Goal: Find specific page/section: Find specific page/section

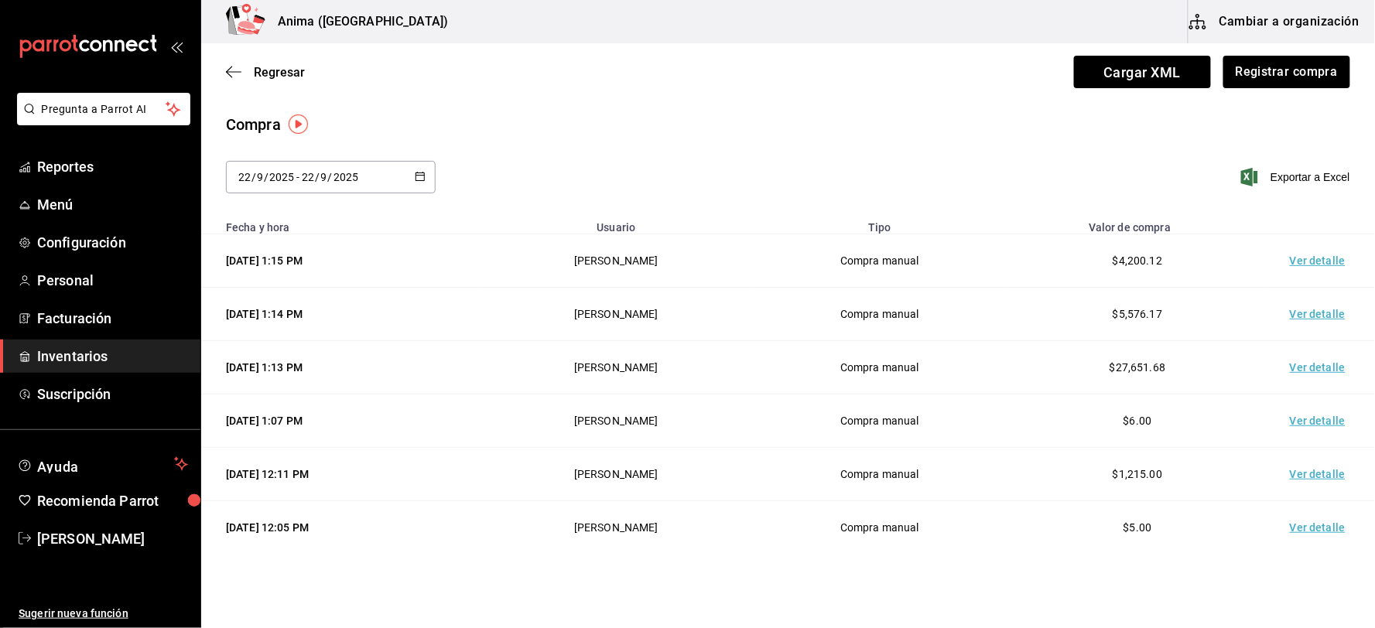
click at [1313, 310] on td "Ver detalle" at bounding box center [1321, 314] width 108 height 53
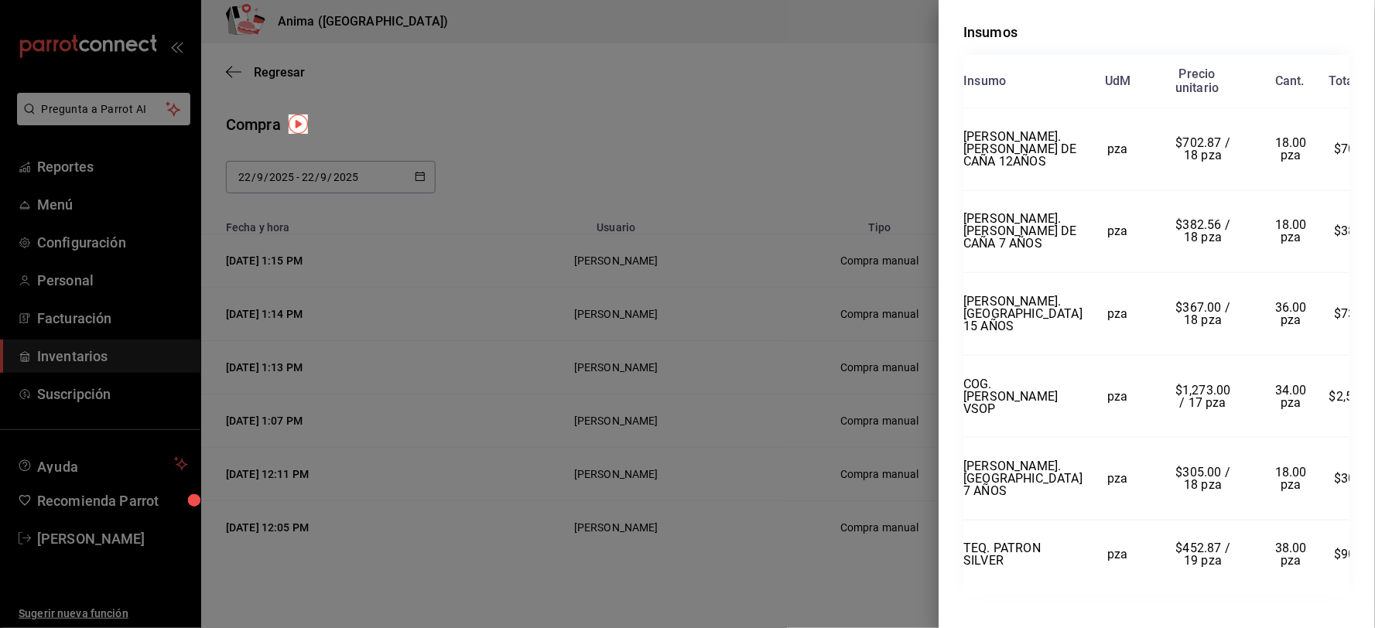
scroll to position [344, 0]
click at [776, 368] on div at bounding box center [687, 314] width 1375 height 628
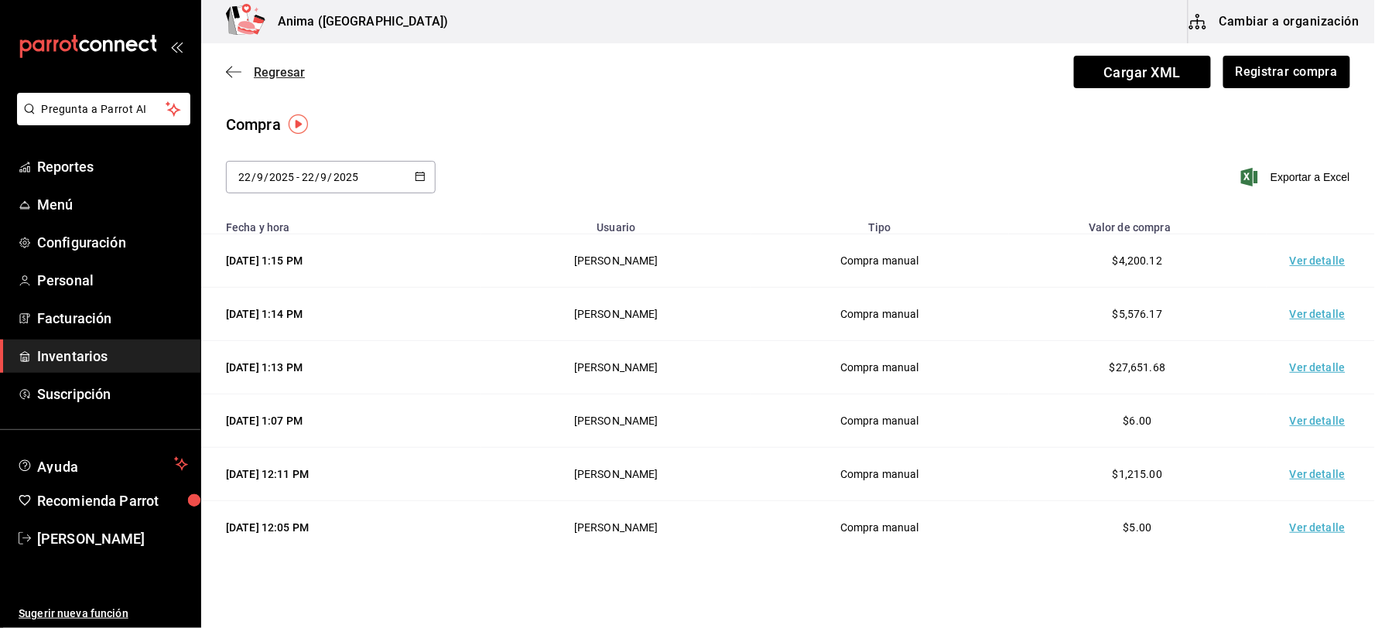
click at [269, 72] on span "Regresar" at bounding box center [279, 72] width 51 height 15
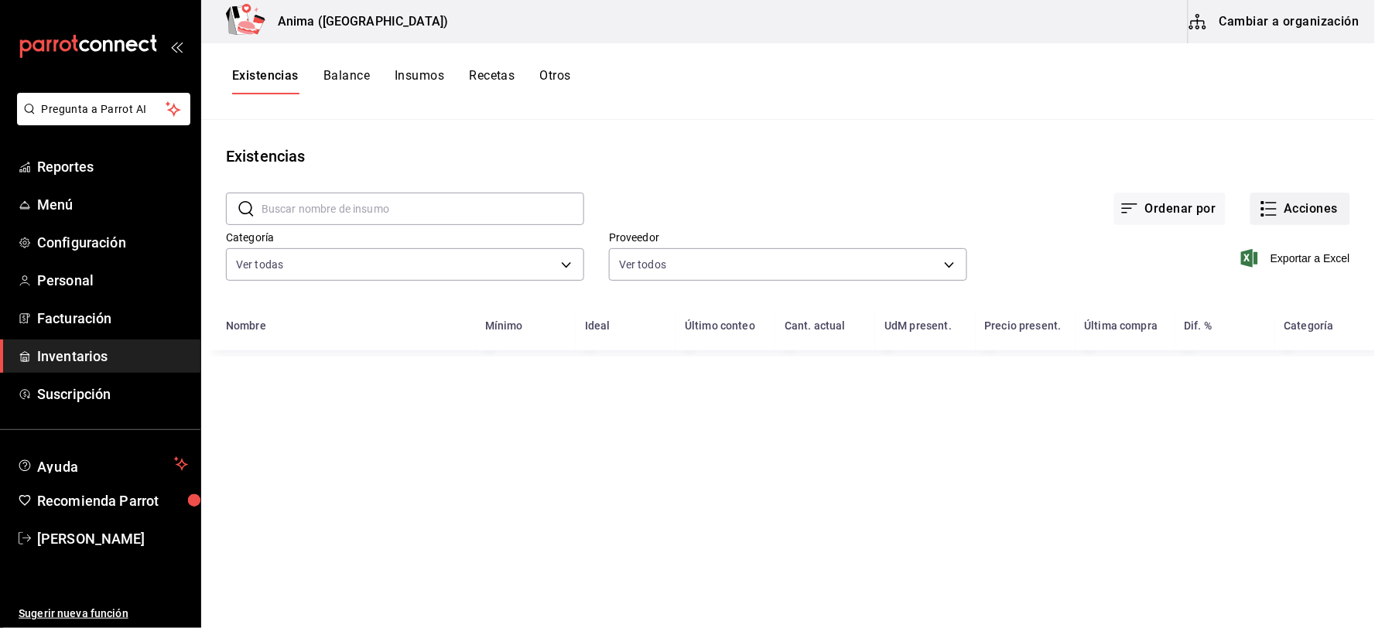
click at [1271, 206] on icon "button" at bounding box center [1269, 209] width 19 height 19
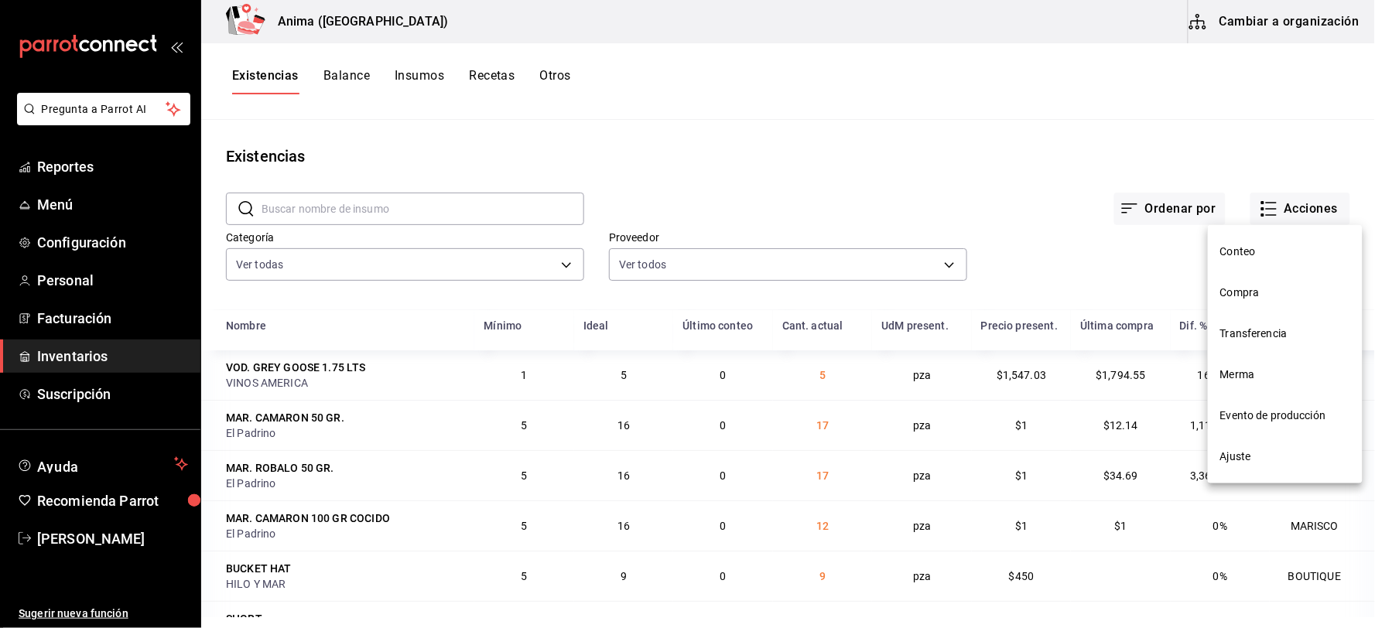
click at [1252, 372] on span "Merma" at bounding box center [1285, 375] width 130 height 16
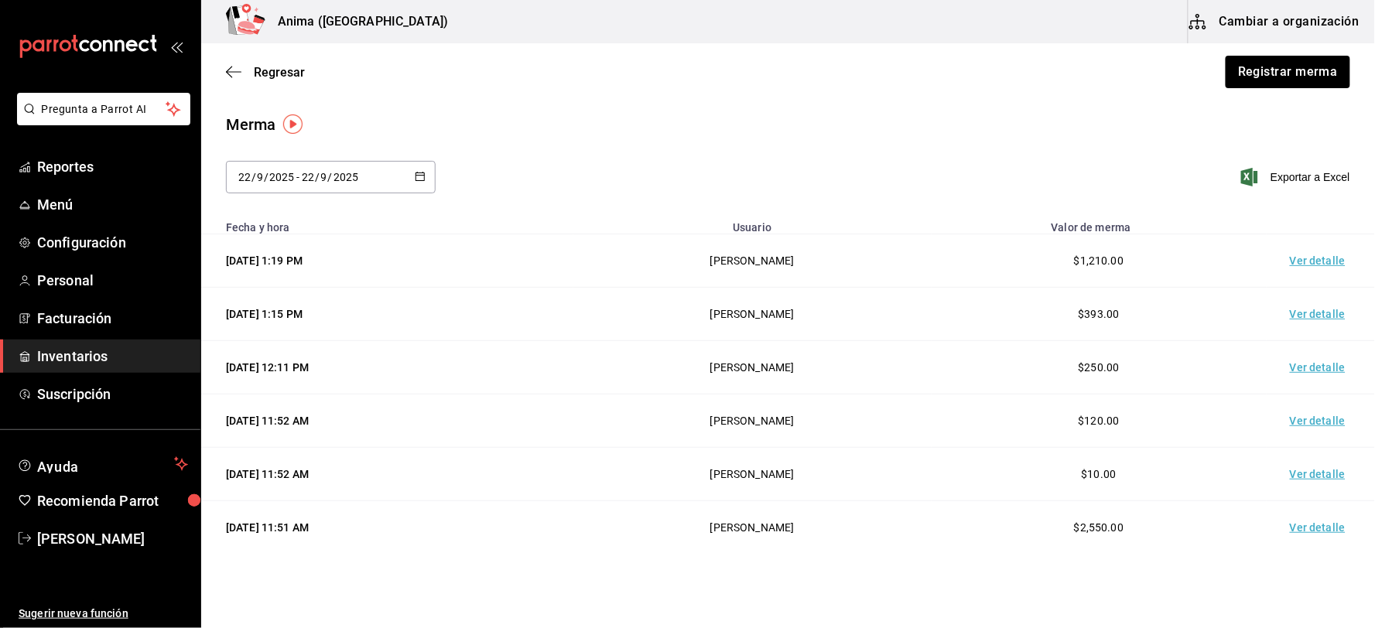
click at [1303, 251] on td "Ver detalle" at bounding box center [1321, 260] width 108 height 53
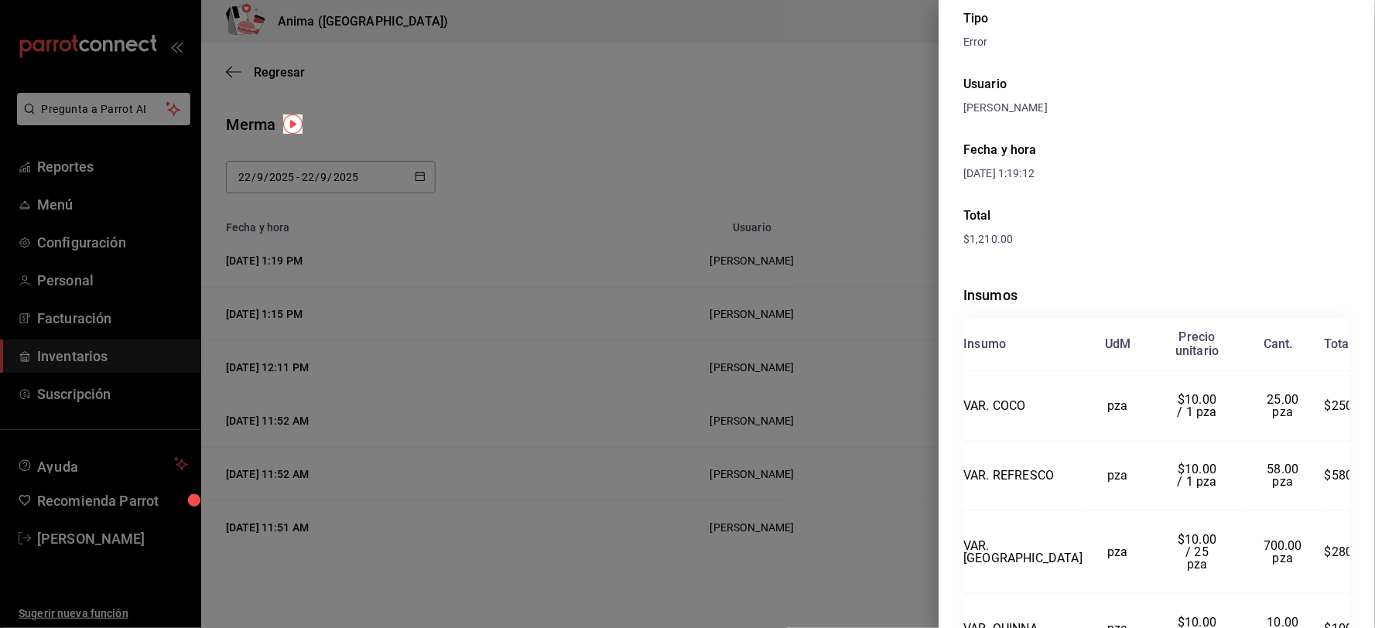
scroll to position [145, 0]
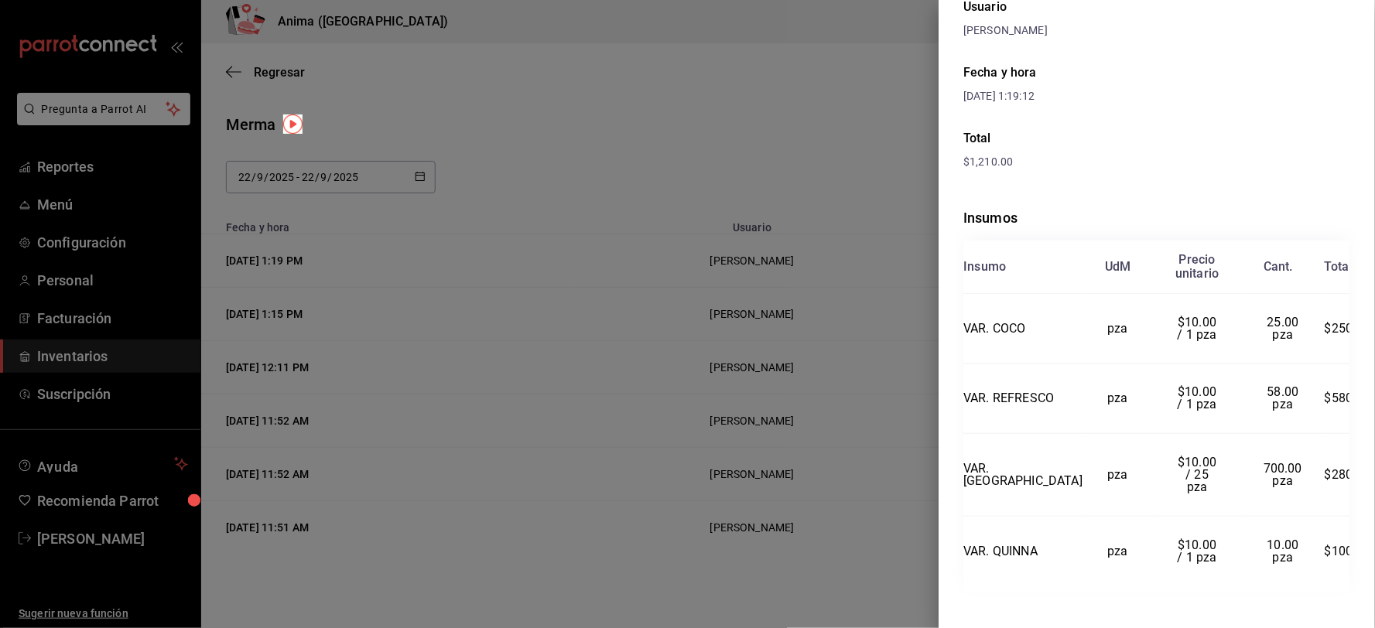
click at [662, 346] on div at bounding box center [687, 314] width 1375 height 628
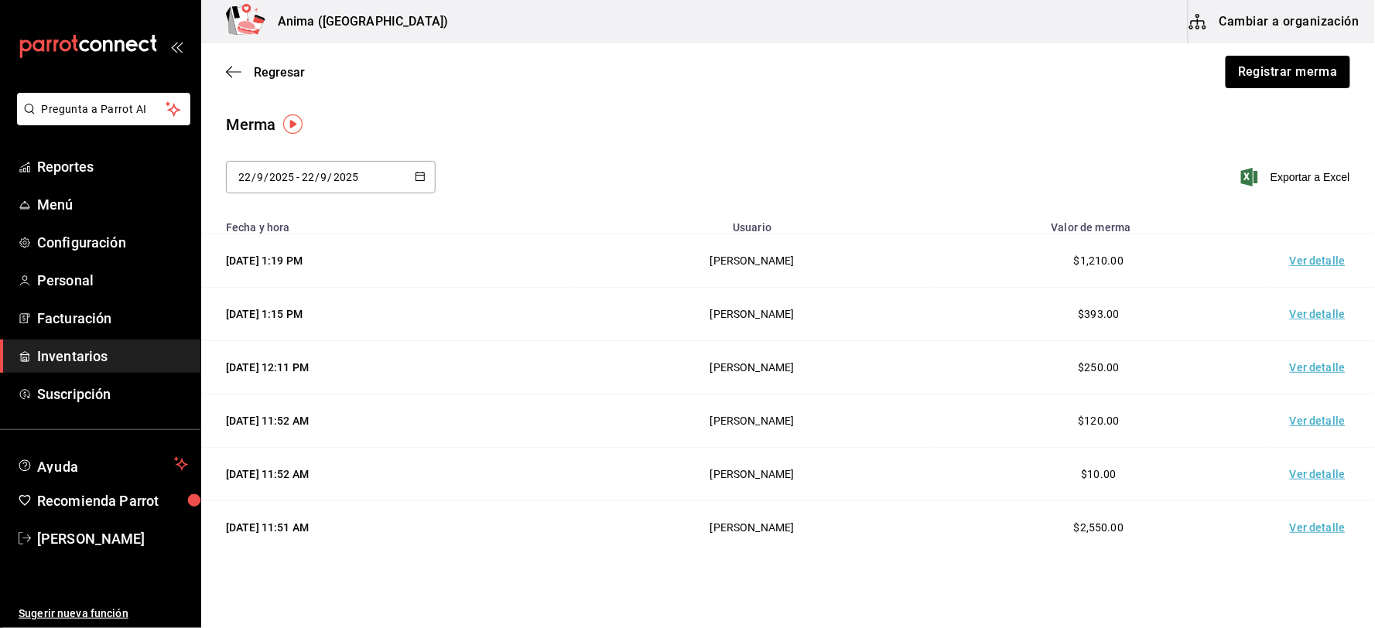
click at [1305, 308] on td "Ver detalle" at bounding box center [1321, 314] width 108 height 53
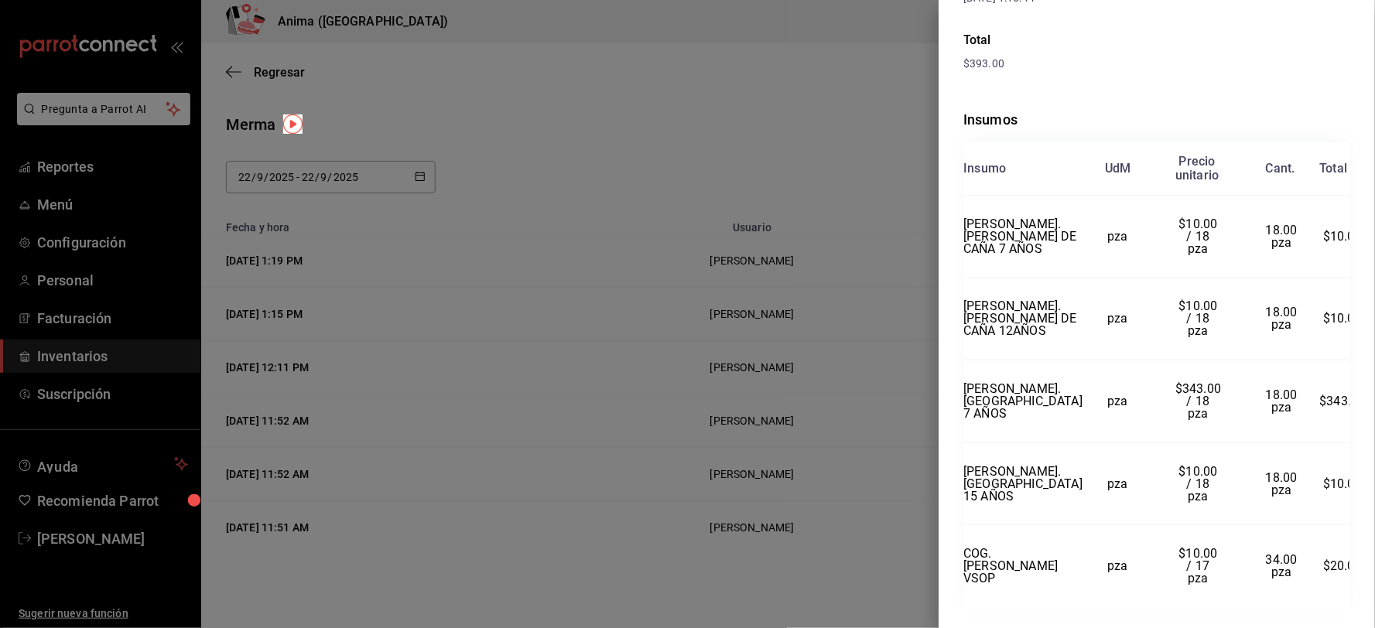
scroll to position [253, 0]
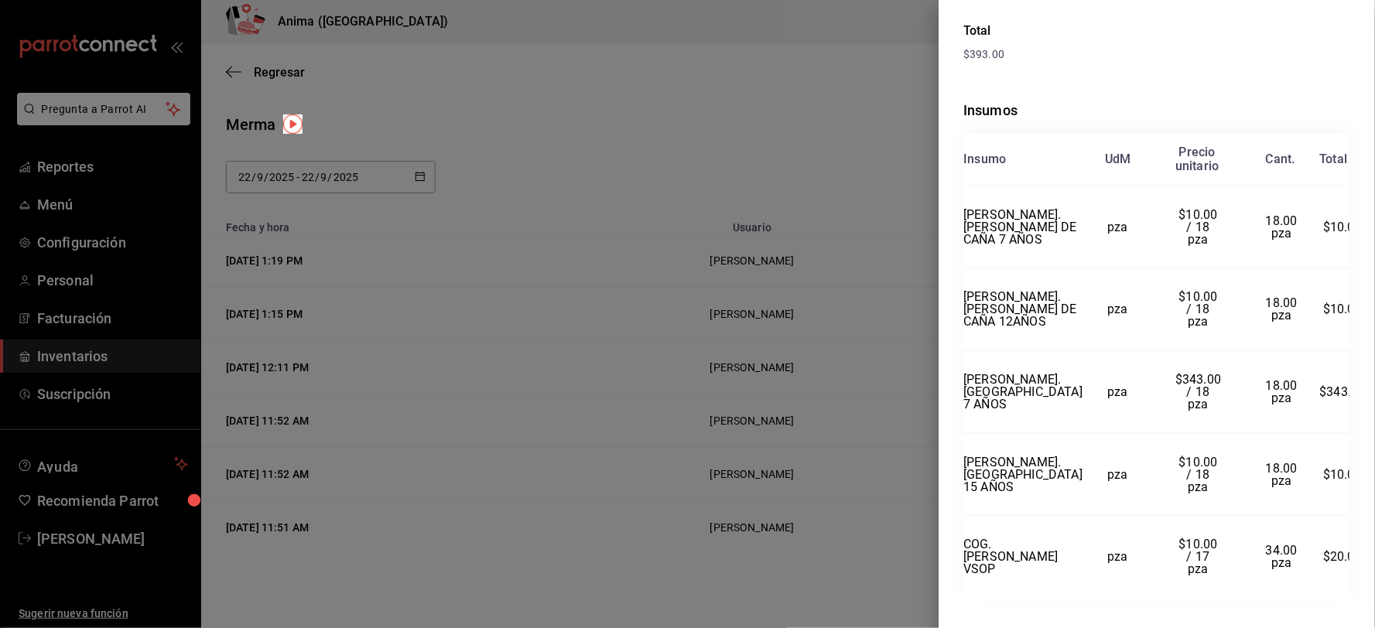
click at [241, 271] on div at bounding box center [687, 314] width 1375 height 628
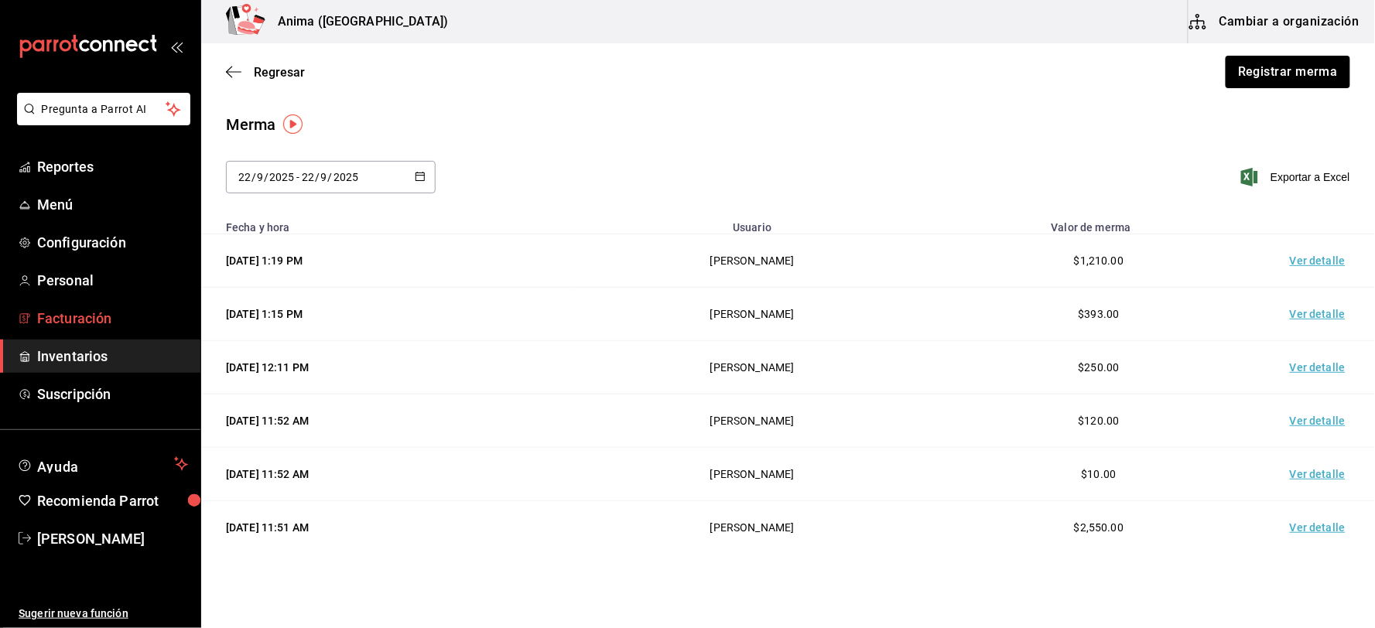
click at [80, 319] on span "Facturación" at bounding box center [112, 318] width 151 height 21
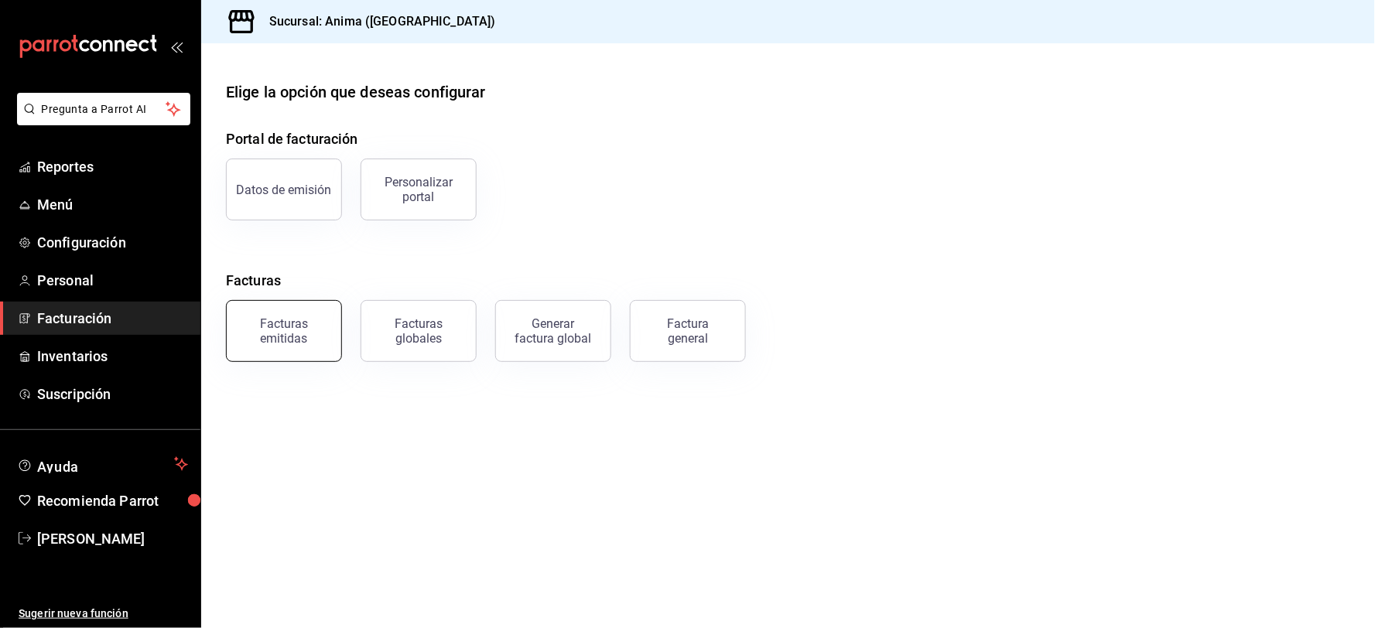
click at [312, 326] on div "Facturas emitidas" at bounding box center [284, 331] width 96 height 29
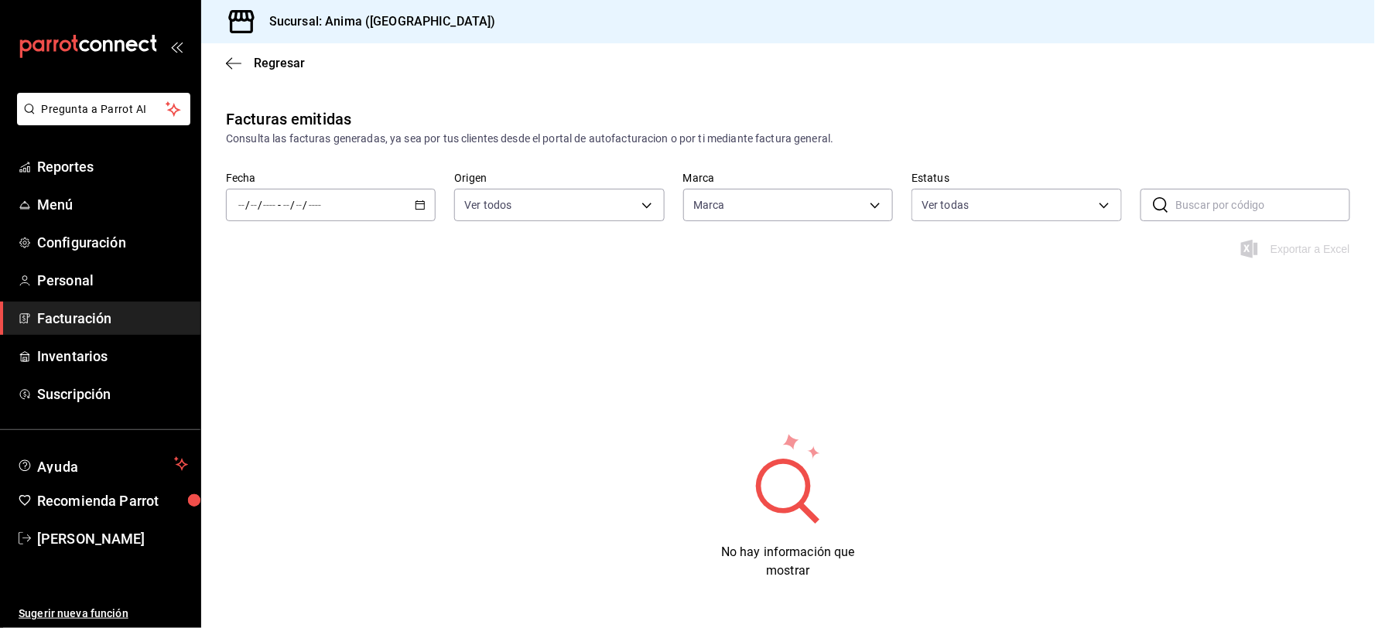
type input "a66376ae-ea22-4cd2-97e0-9ea16bf22336"
click at [294, 430] on span "Rango de fechas" at bounding box center [299, 426] width 120 height 16
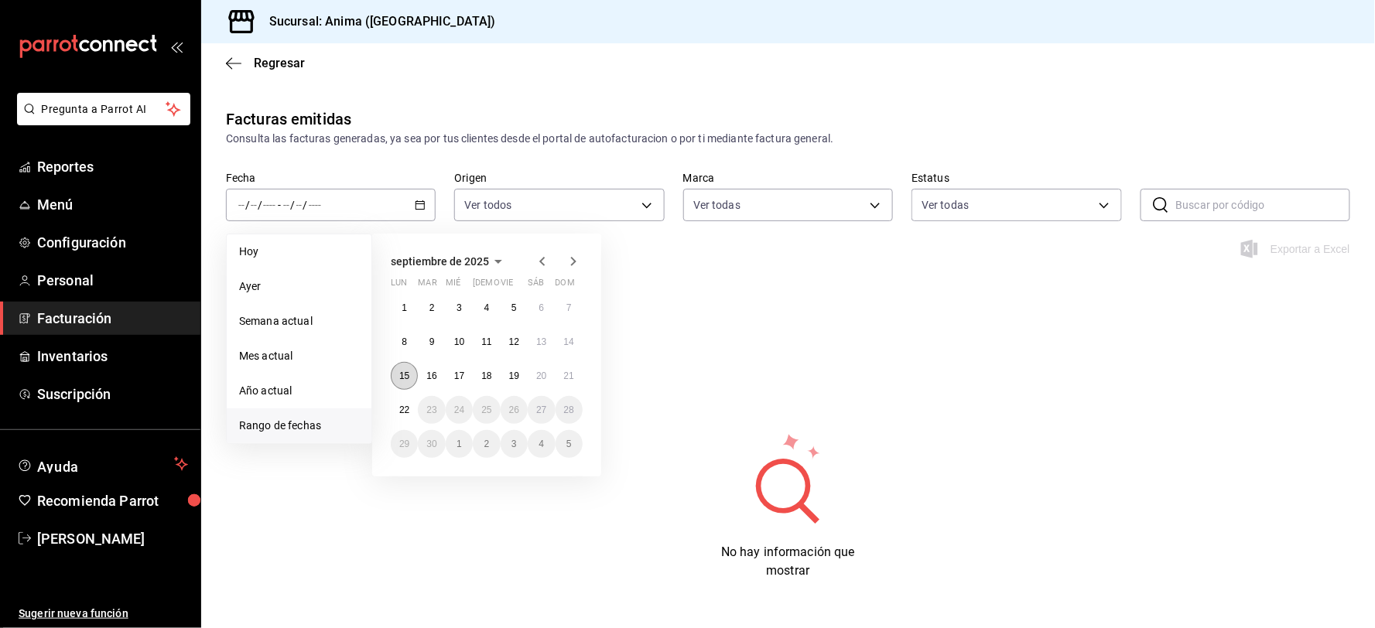
click at [406, 375] on abbr "15" at bounding box center [404, 376] width 10 height 11
click at [576, 379] on button "21" at bounding box center [569, 376] width 27 height 28
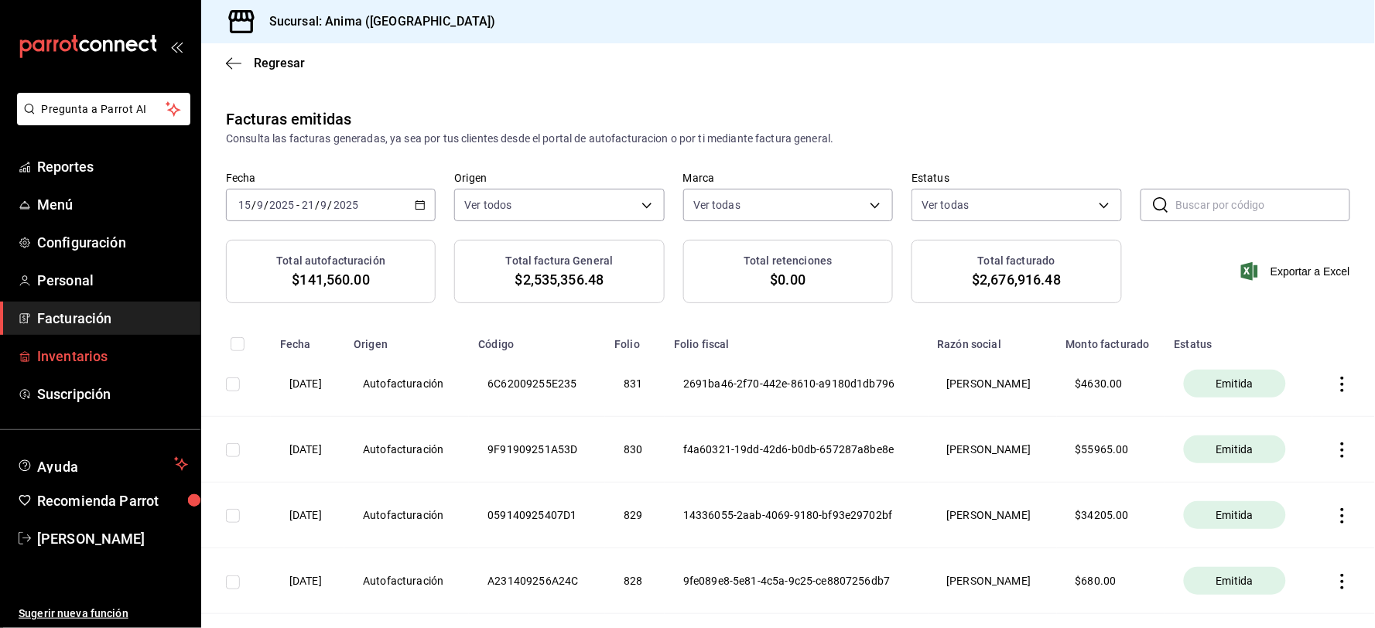
click at [129, 350] on span "Inventarios" at bounding box center [112, 356] width 151 height 21
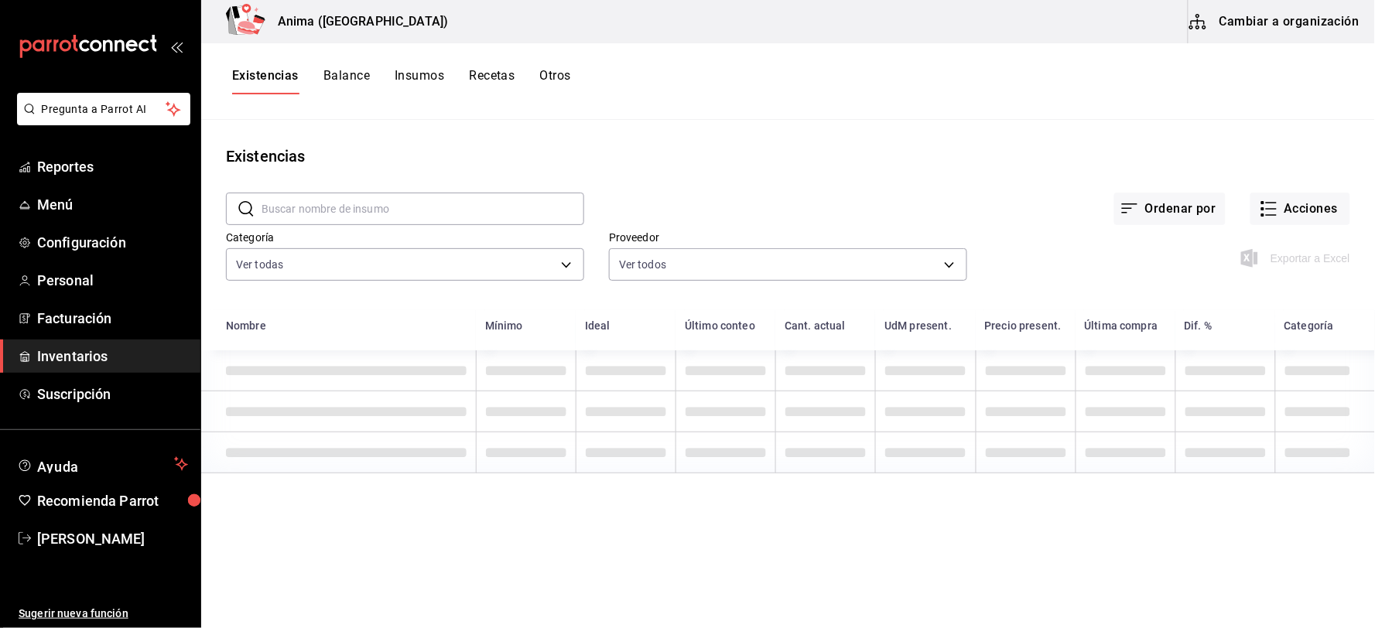
click at [511, 68] on button "Recetas" at bounding box center [492, 81] width 46 height 26
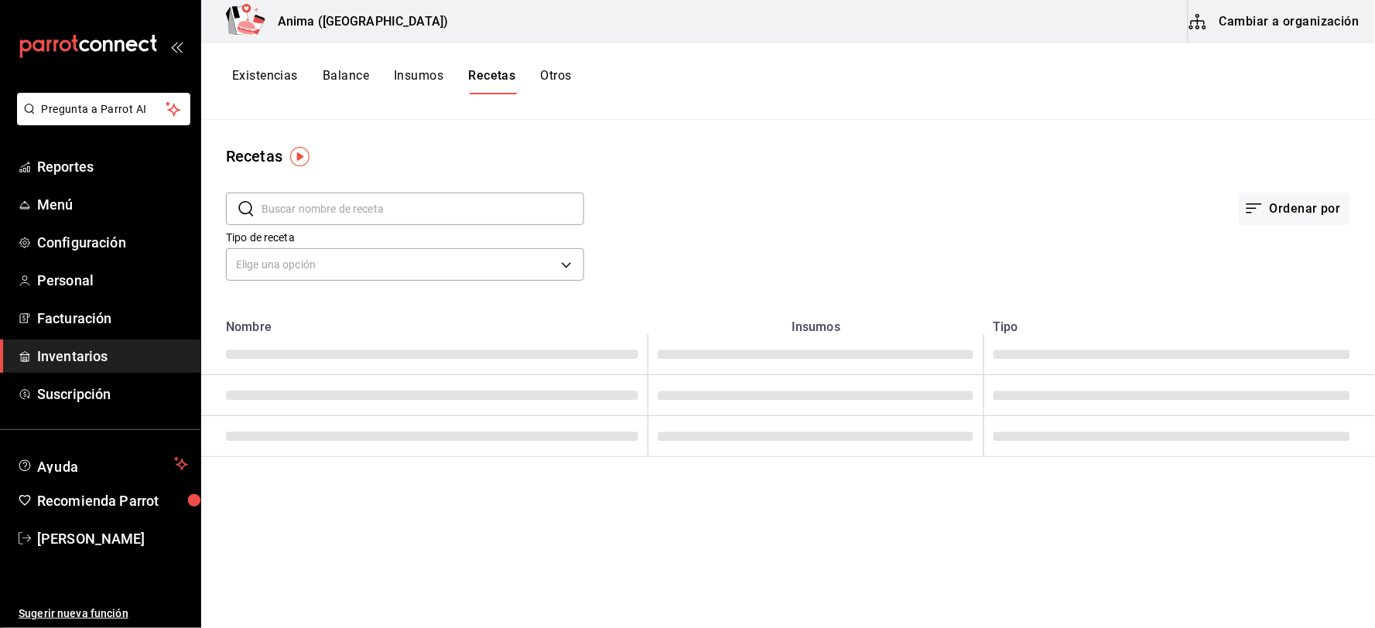
click at [415, 209] on input "text" at bounding box center [423, 208] width 323 height 31
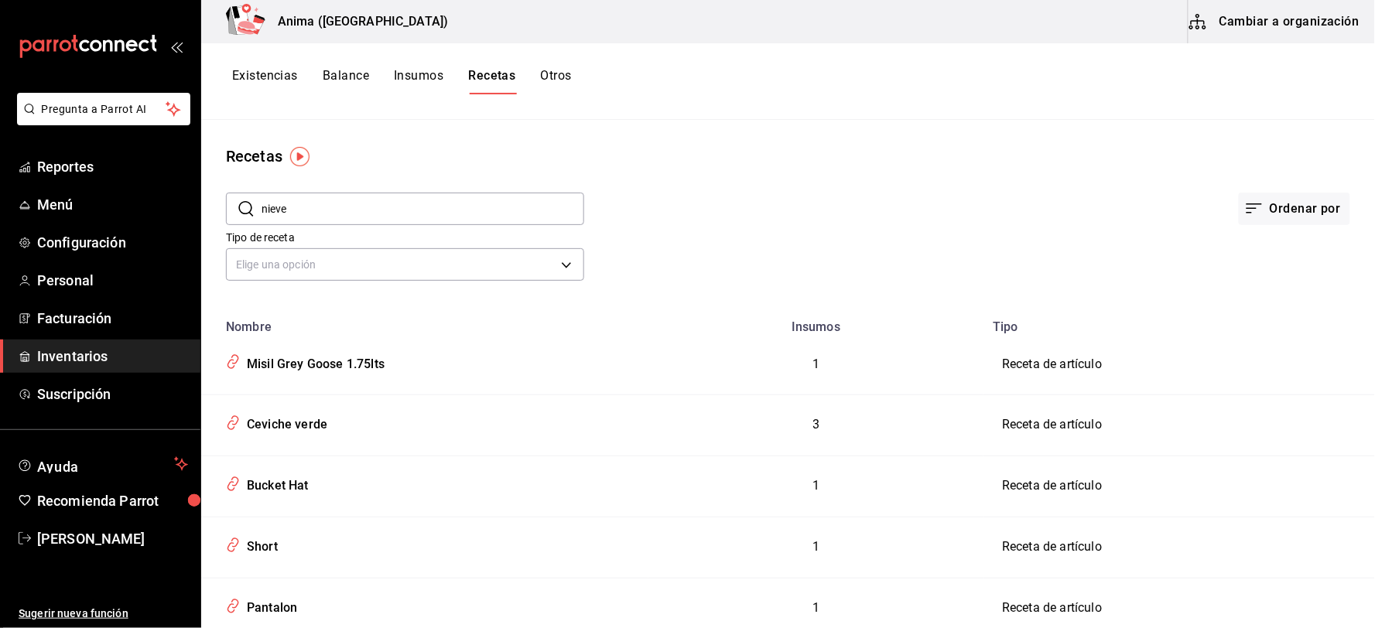
type input "nieve"
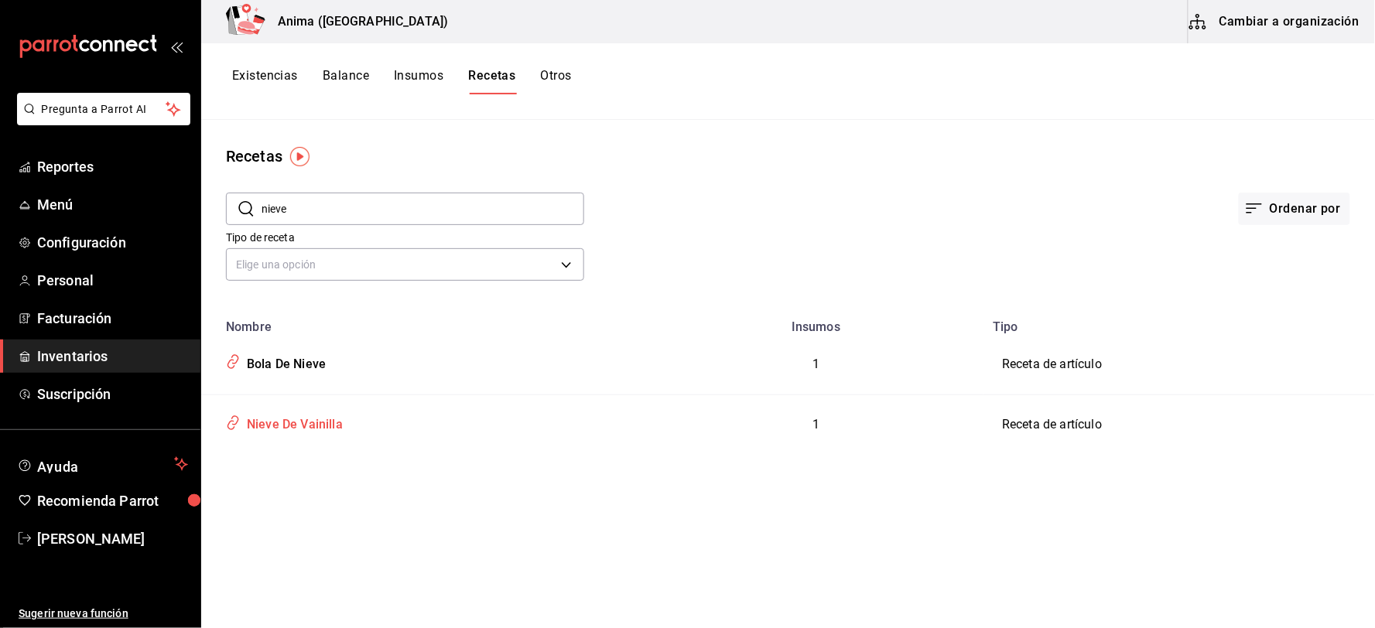
click at [292, 429] on div "Nieve De Vainilla" at bounding box center [292, 422] width 102 height 24
